Goal: Transaction & Acquisition: Book appointment/travel/reservation

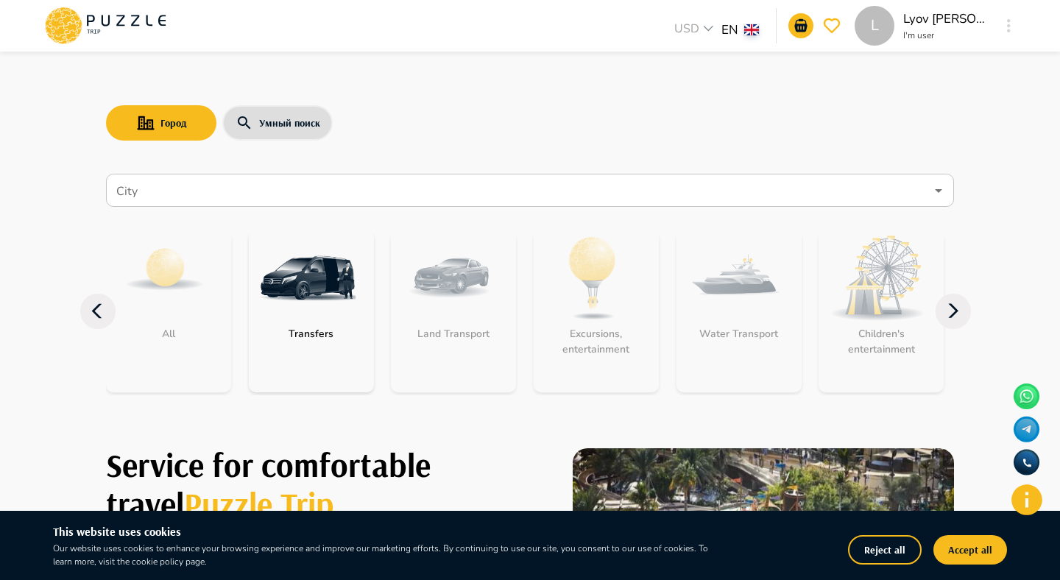
click at [250, 171] on nav "City City All Transfers Land Transport Excursions, entertainment Water Transpor…" at bounding box center [530, 292] width 848 height 248
click at [238, 192] on input "City" at bounding box center [519, 191] width 812 height 28
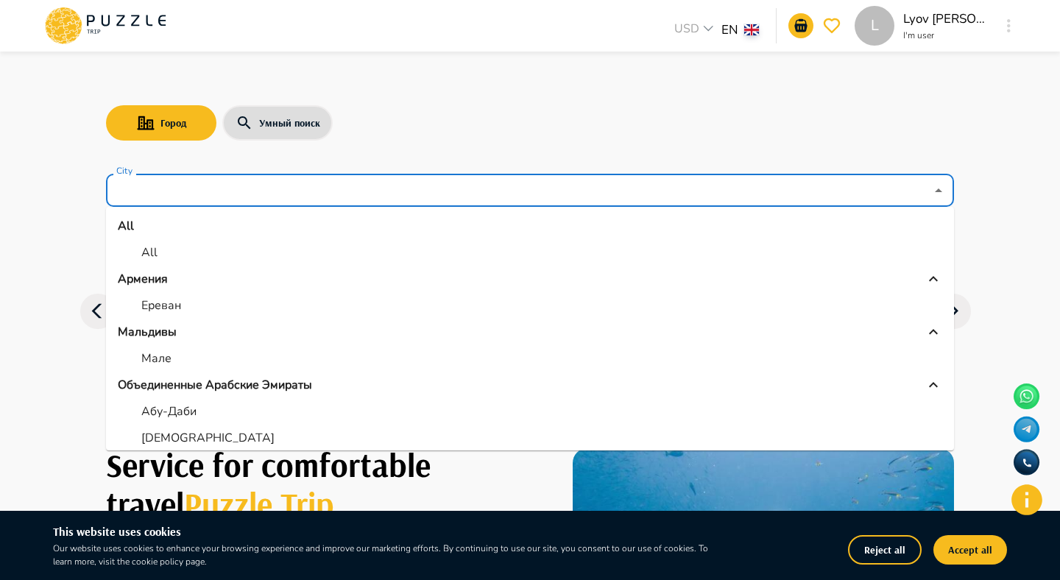
click at [171, 261] on li "All" at bounding box center [530, 252] width 848 height 26
type input "***"
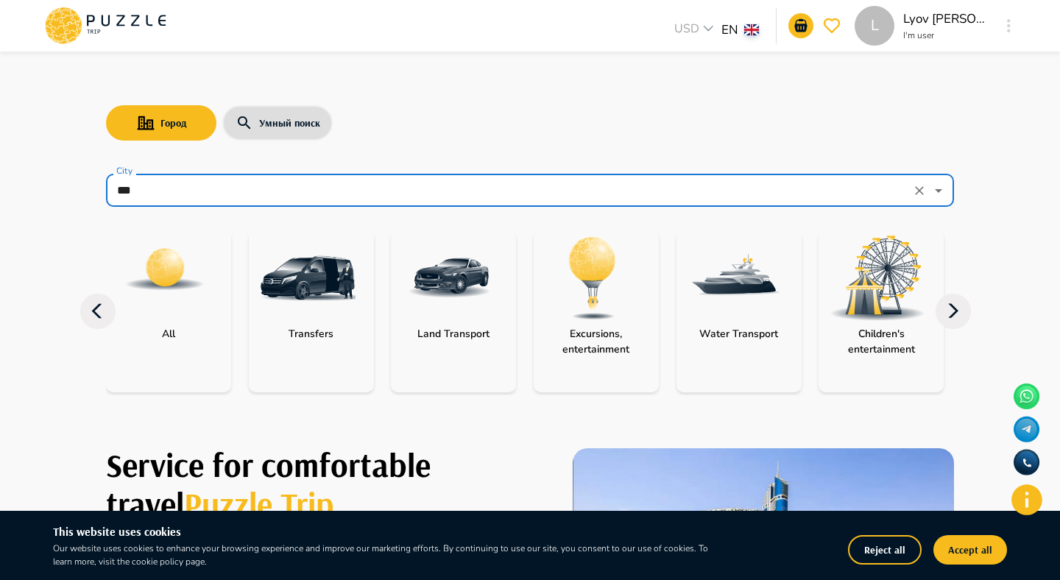
click at [171, 275] on img at bounding box center [165, 269] width 82 height 82
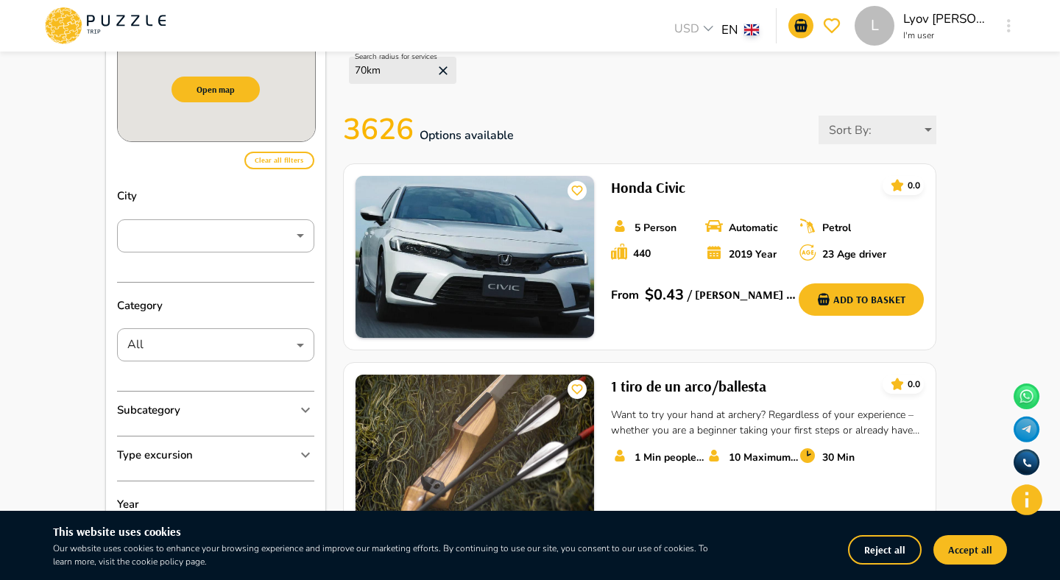
scroll to position [78, 0]
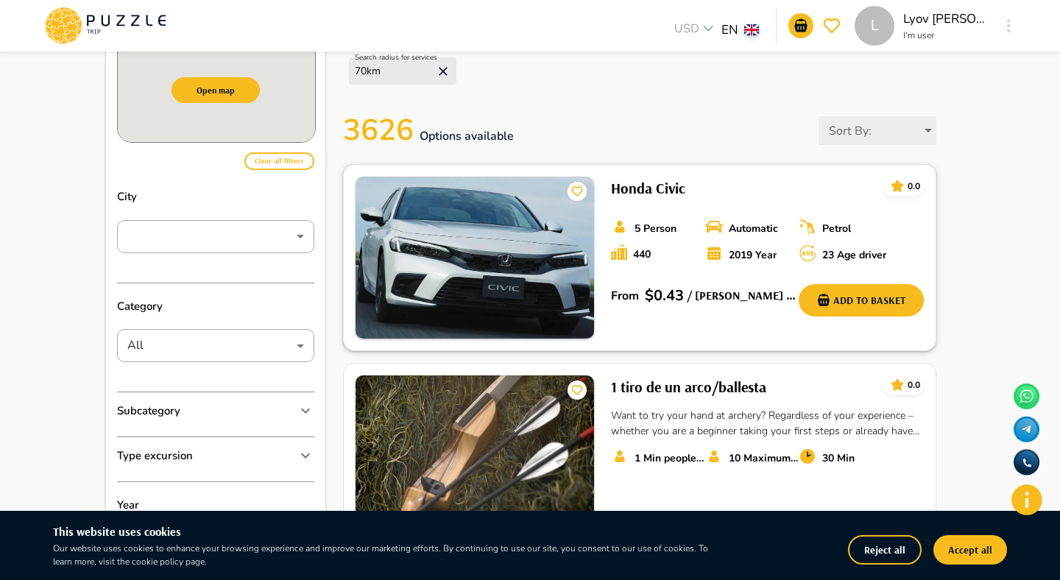
click at [676, 186] on h6 "Honda Civic" at bounding box center [648, 189] width 74 height 24
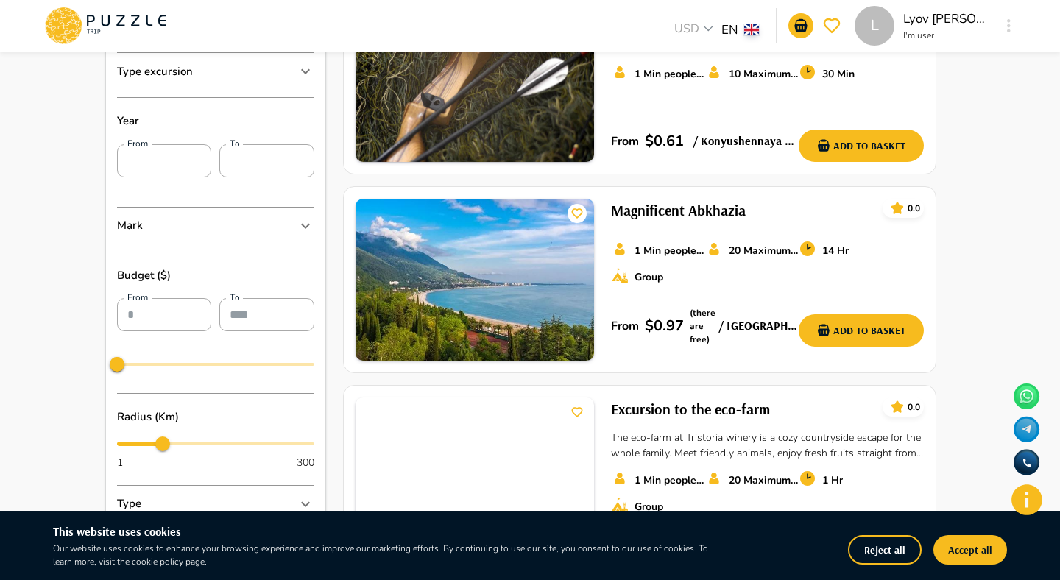
scroll to position [478, 0]
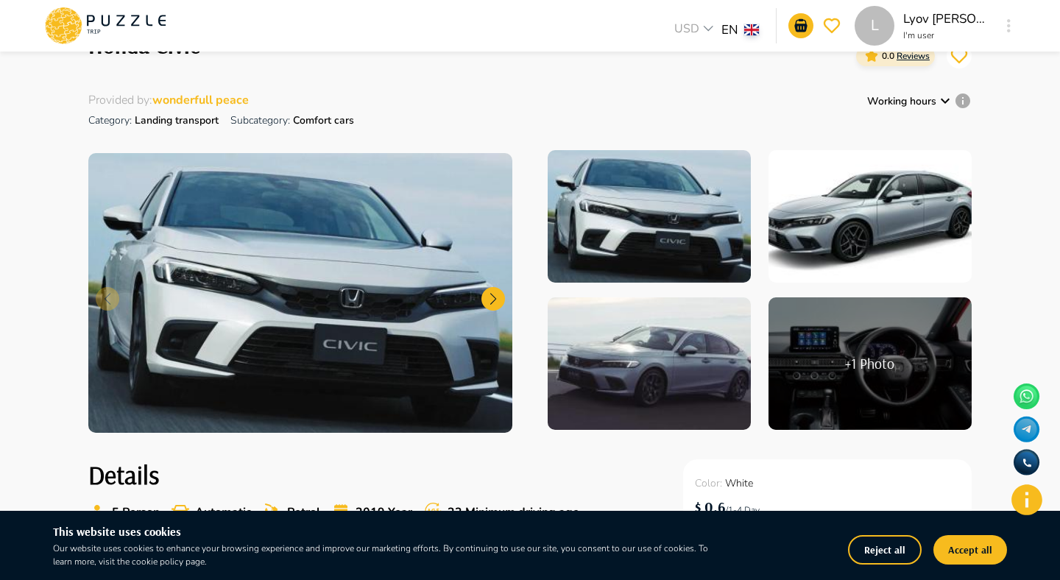
scroll to position [410, 0]
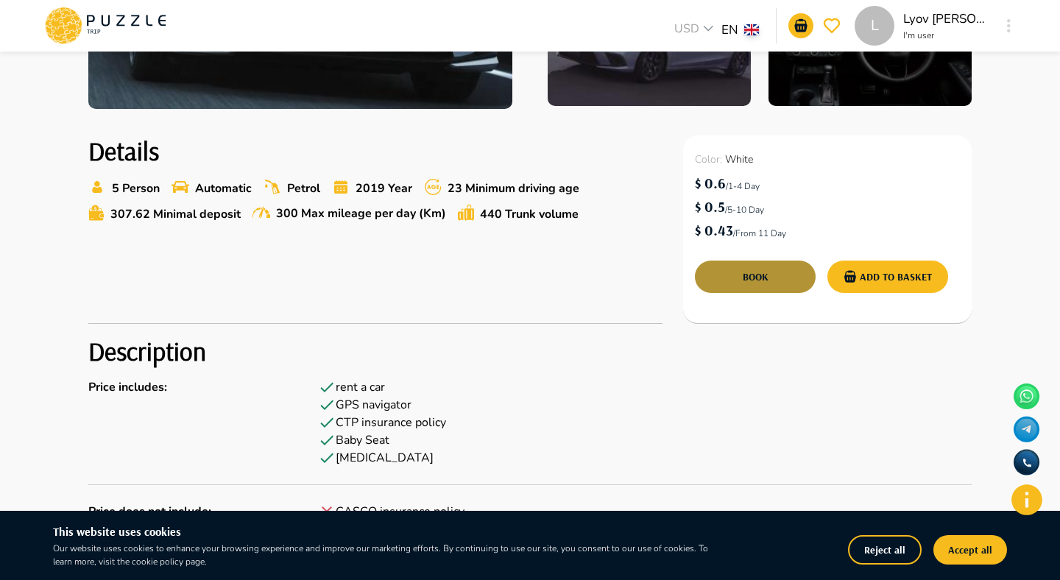
click at [773, 282] on button "Book" at bounding box center [755, 277] width 121 height 32
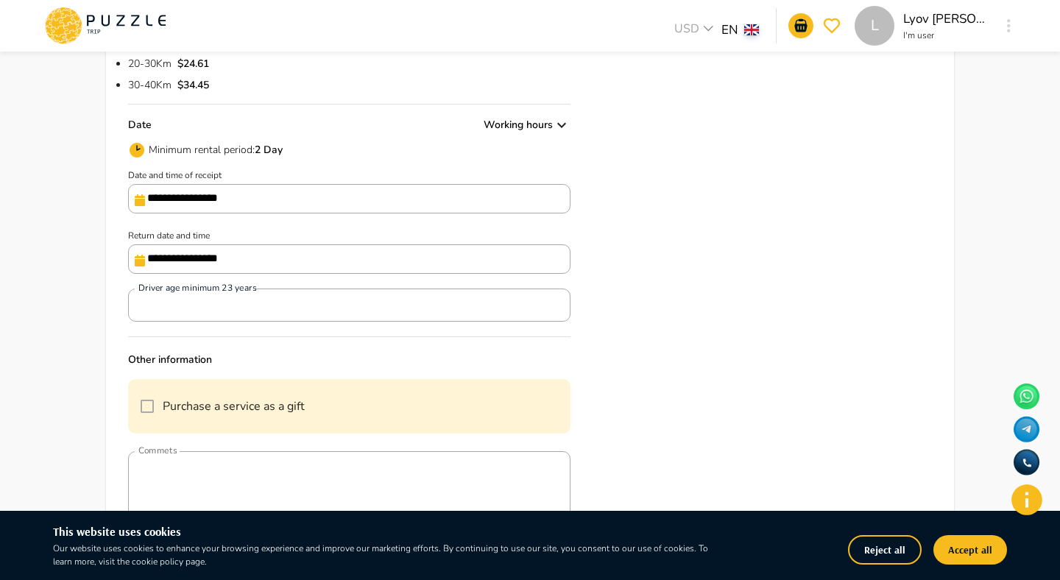
scroll to position [377, 0]
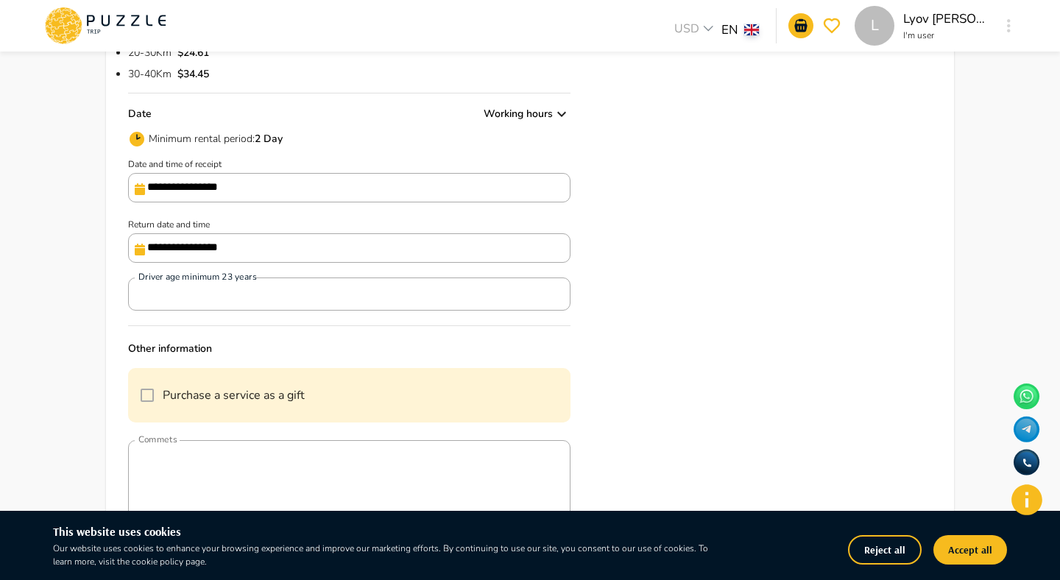
click at [224, 179] on input "**********" at bounding box center [349, 187] width 442 height 29
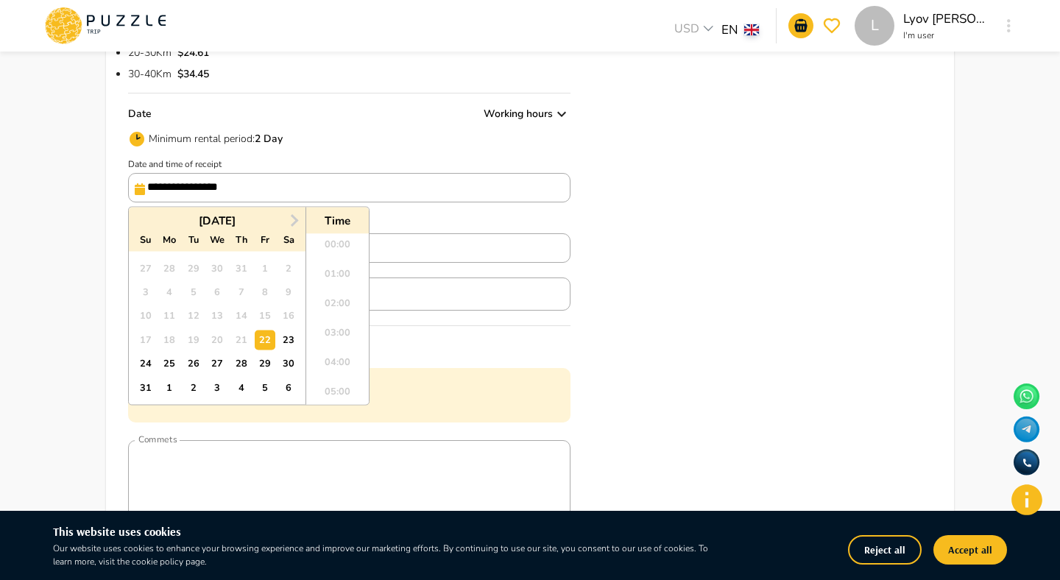
scroll to position [459, 0]
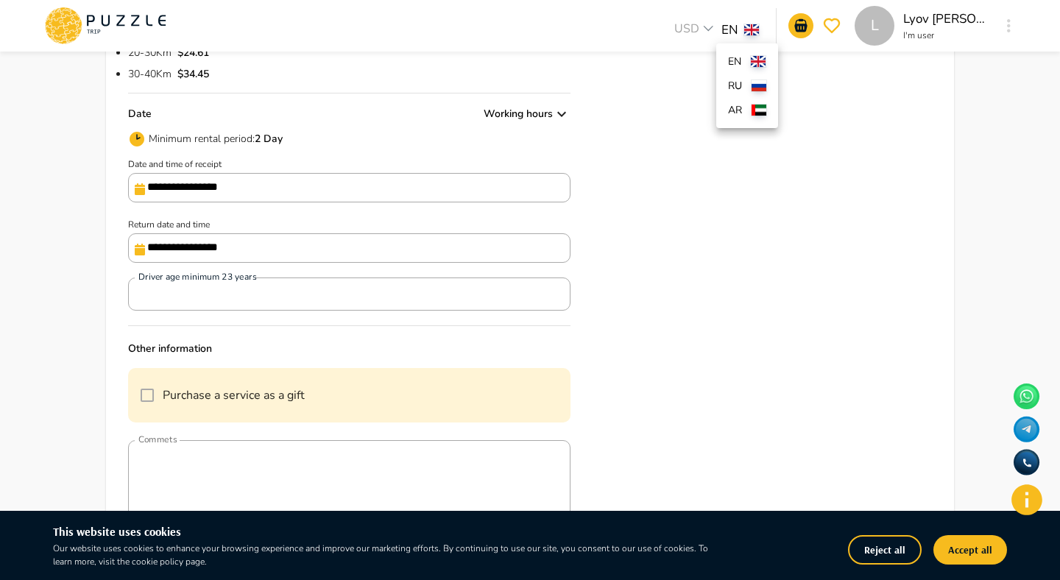
click at [737, 31] on body "**********" at bounding box center [530, 321] width 1060 height 1396
click at [741, 81] on p "ru" at bounding box center [737, 85] width 18 height 15
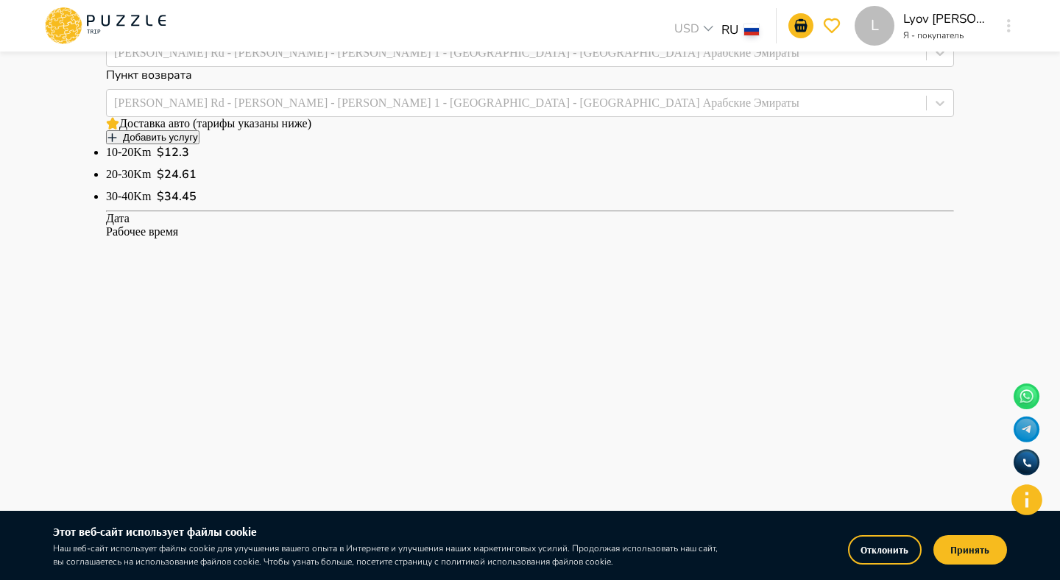
scroll to position [432, 0]
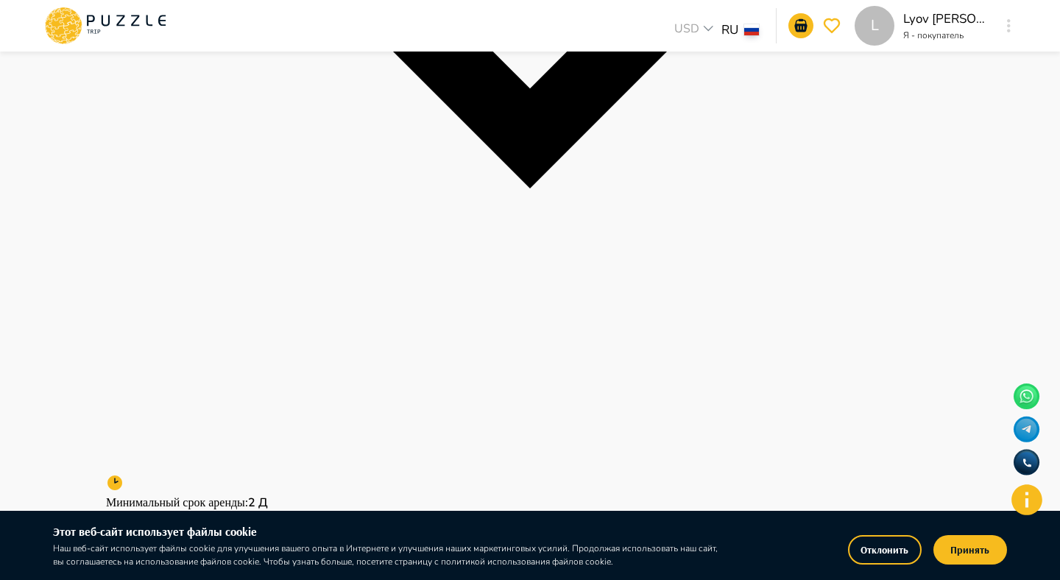
scroll to position [783, 0]
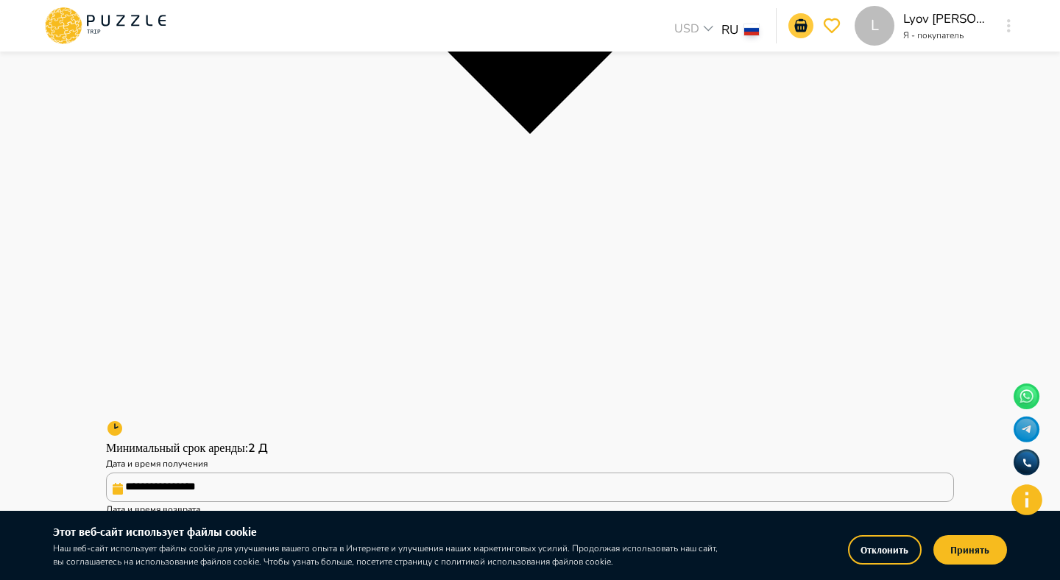
click at [799, 28] on icon "notifications" at bounding box center [800, 25] width 13 height 13
